Goal: Find specific page/section: Find specific page/section

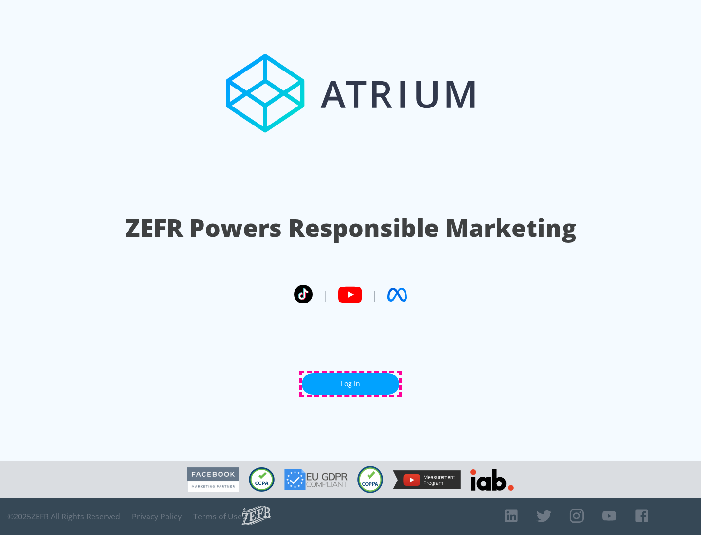
click at [351, 384] on link "Log In" at bounding box center [350, 384] width 97 height 22
